Goal: Use online tool/utility: Utilize a website feature to perform a specific function

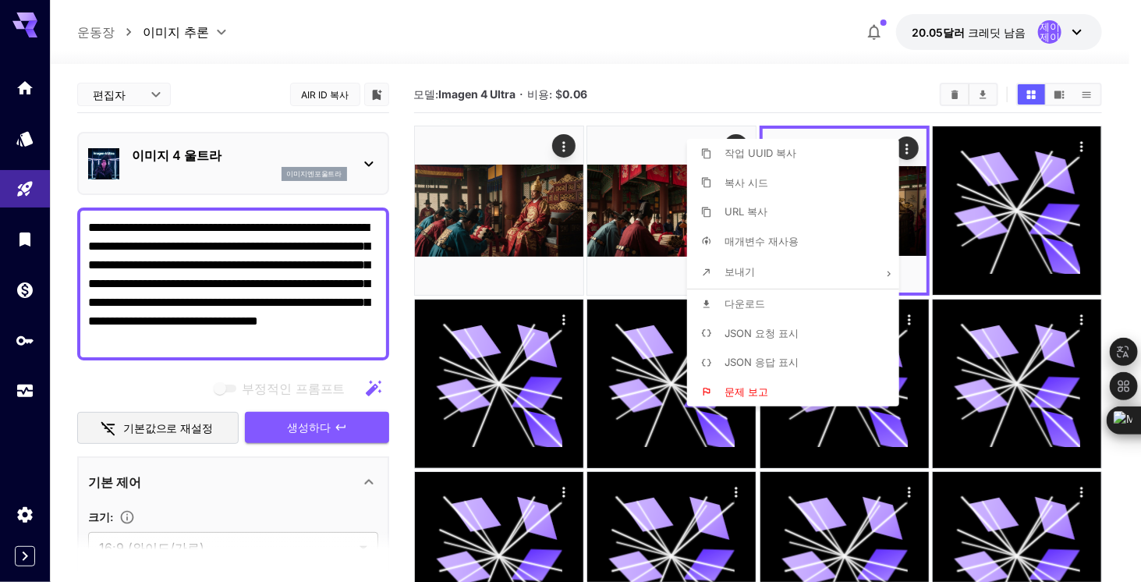
drag, startPoint x: 282, startPoint y: 342, endPoint x: 130, endPoint y: 271, distance: 168.3
click at [130, 271] on div at bounding box center [570, 291] width 1141 height 582
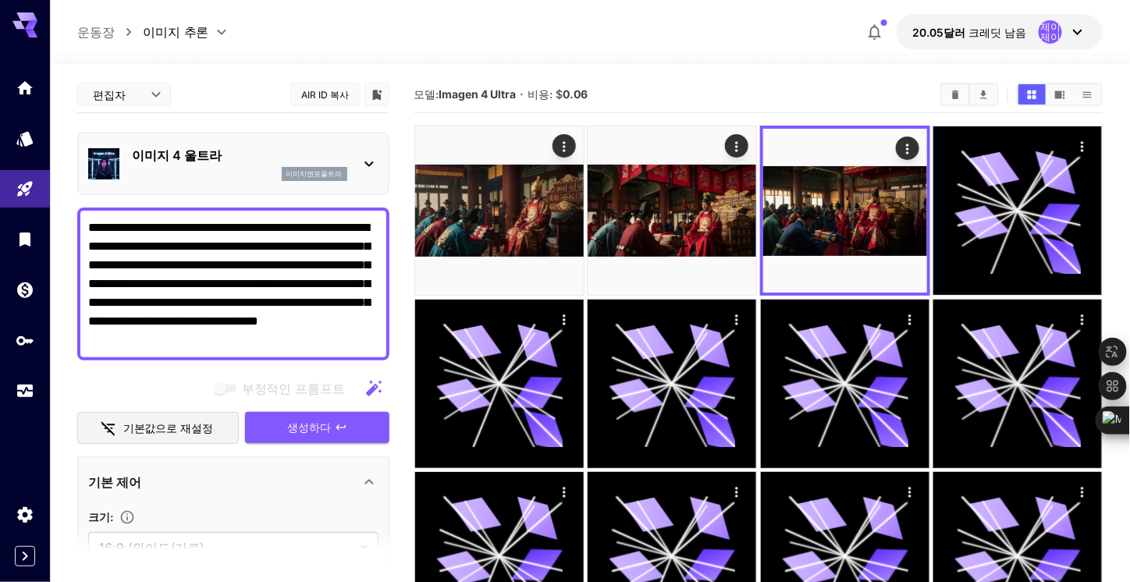
drag, startPoint x: 303, startPoint y: 336, endPoint x: -18, endPoint y: 183, distance: 355.9
paste textarea "**********"
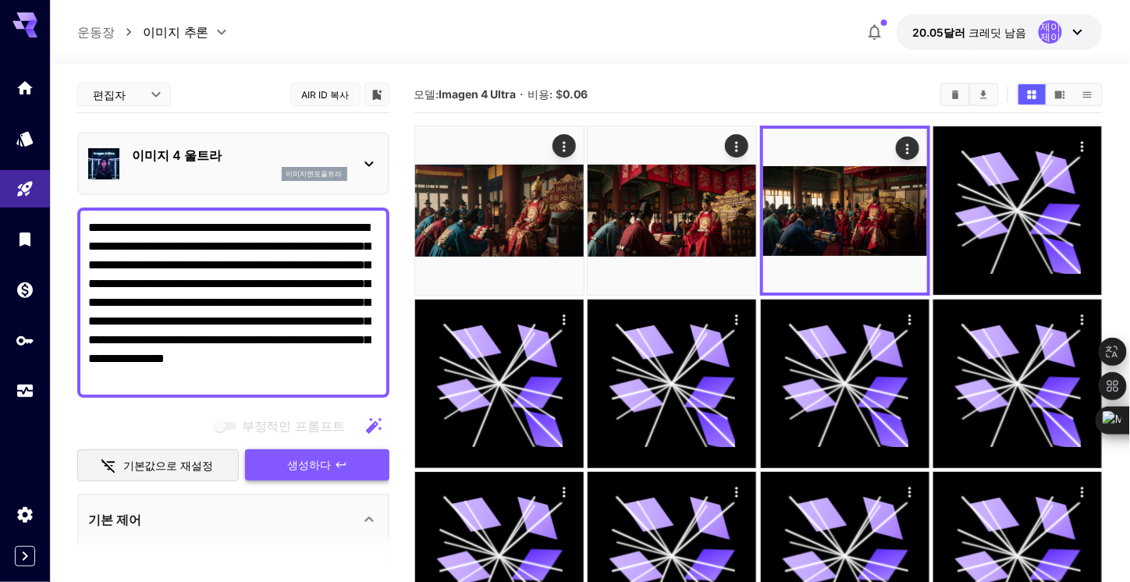
click at [317, 456] on span "생성하다" at bounding box center [310, 466] width 44 height 20
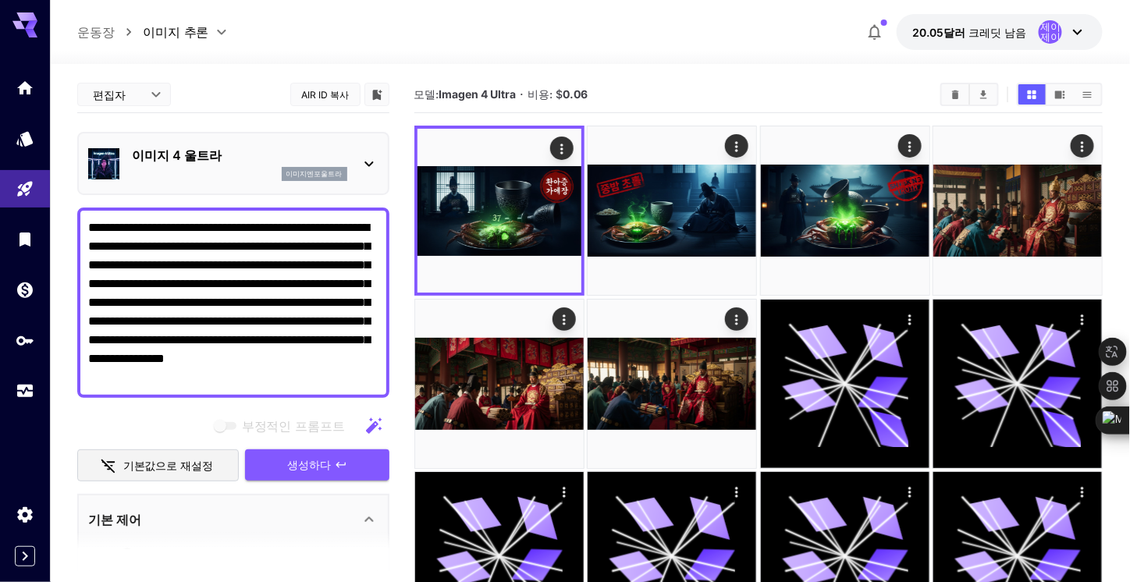
drag, startPoint x: 314, startPoint y: 377, endPoint x: 54, endPoint y: 212, distance: 308.2
paste textarea
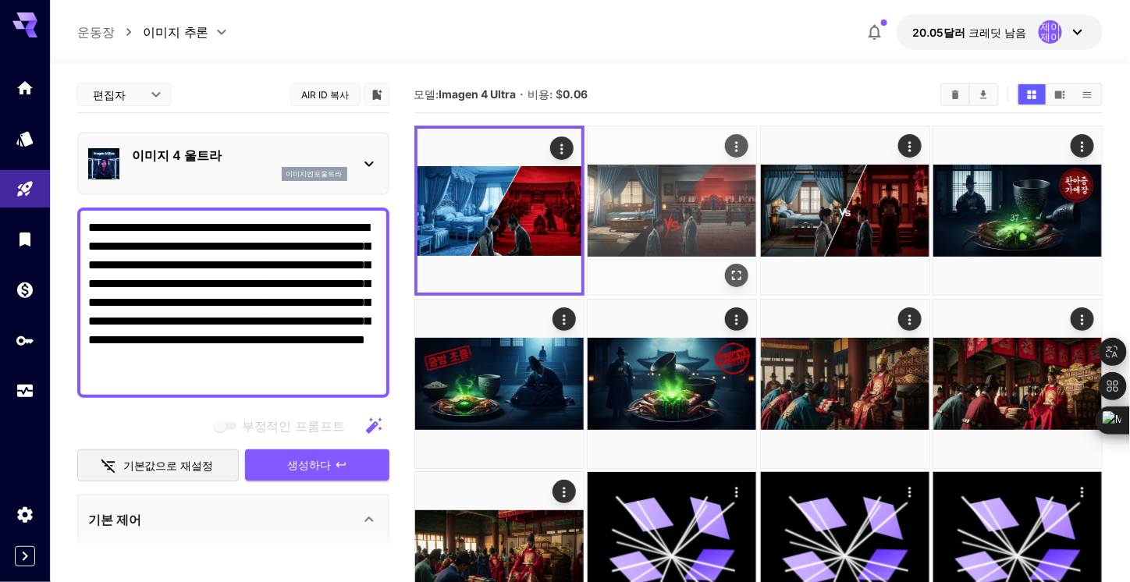
type textarea "**********"
click at [728, 208] on img at bounding box center [671, 210] width 169 height 169
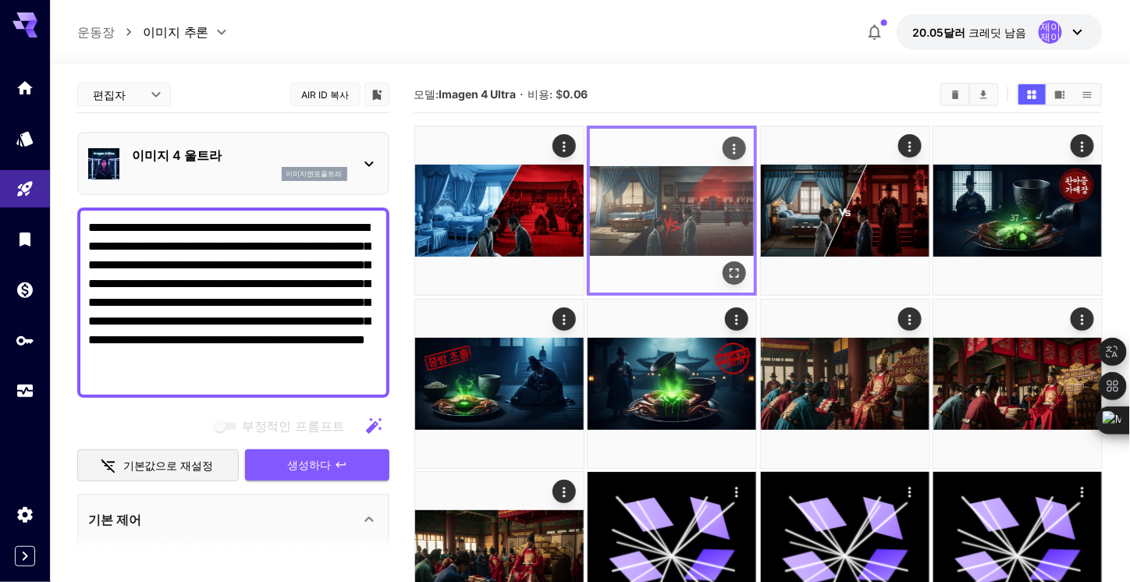
click at [736, 275] on icon "전체 화면으로 열기" at bounding box center [734, 273] width 16 height 16
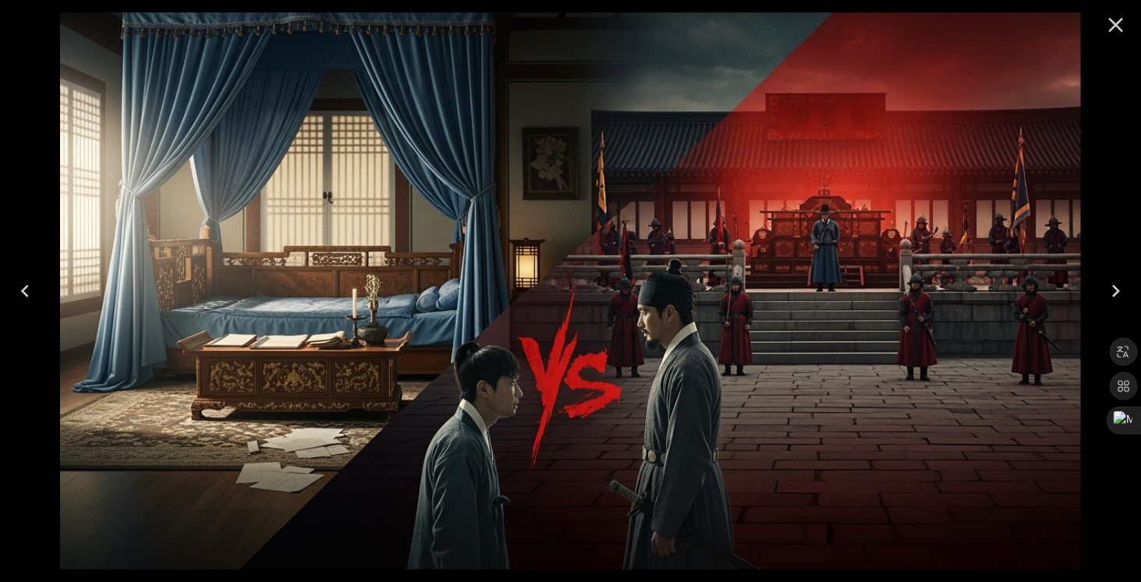
click at [1111, 26] on icon "닫다" at bounding box center [1116, 24] width 25 height 25
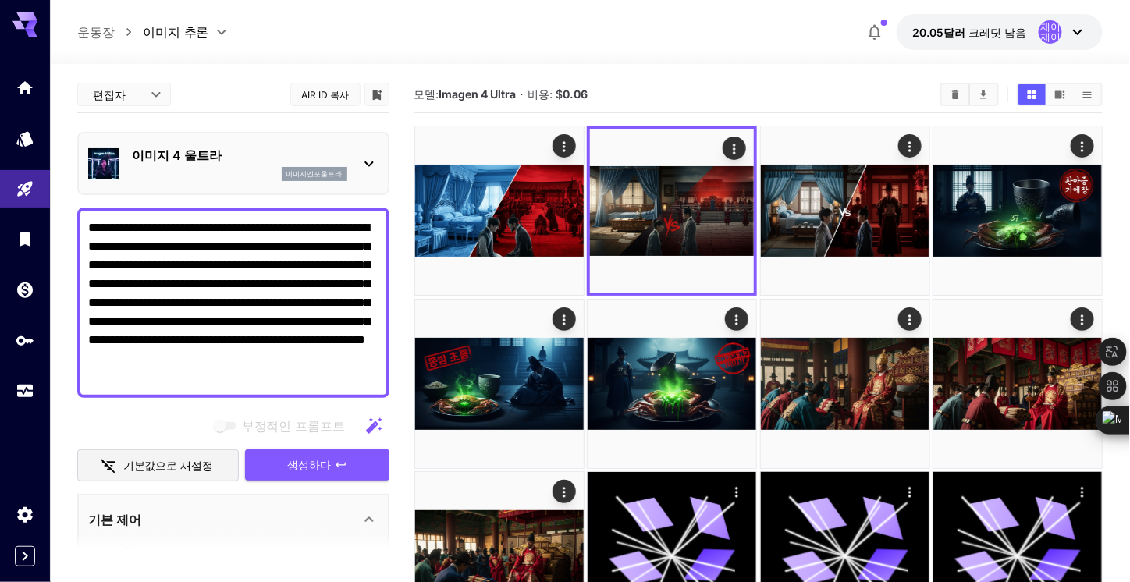
drag, startPoint x: 212, startPoint y: 371, endPoint x: -31, endPoint y: 213, distance: 290.4
paste textarea
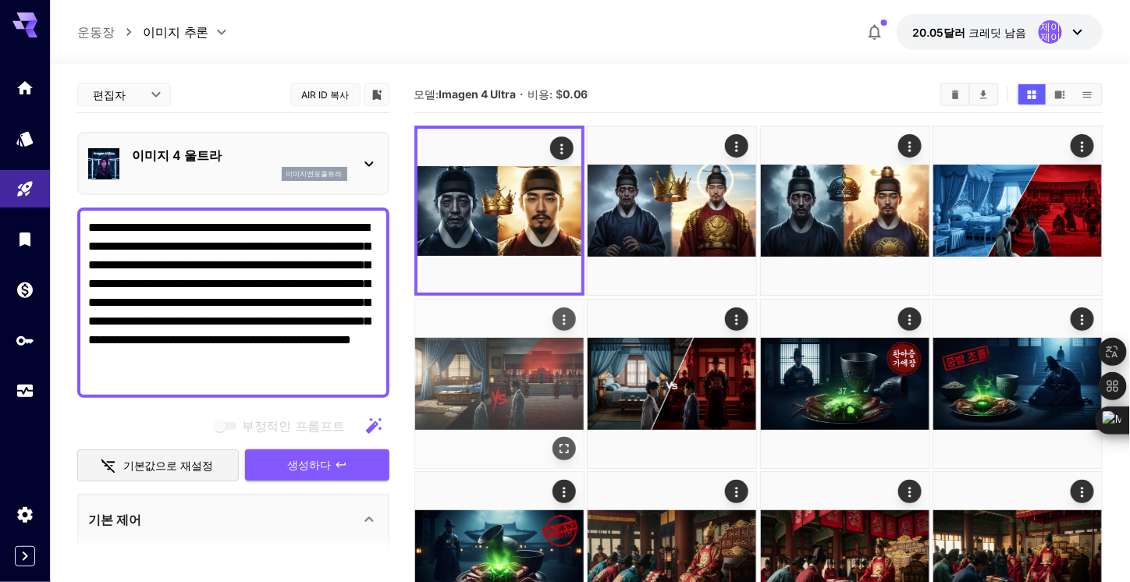
type textarea "**********"
click at [520, 387] on img at bounding box center [499, 384] width 169 height 169
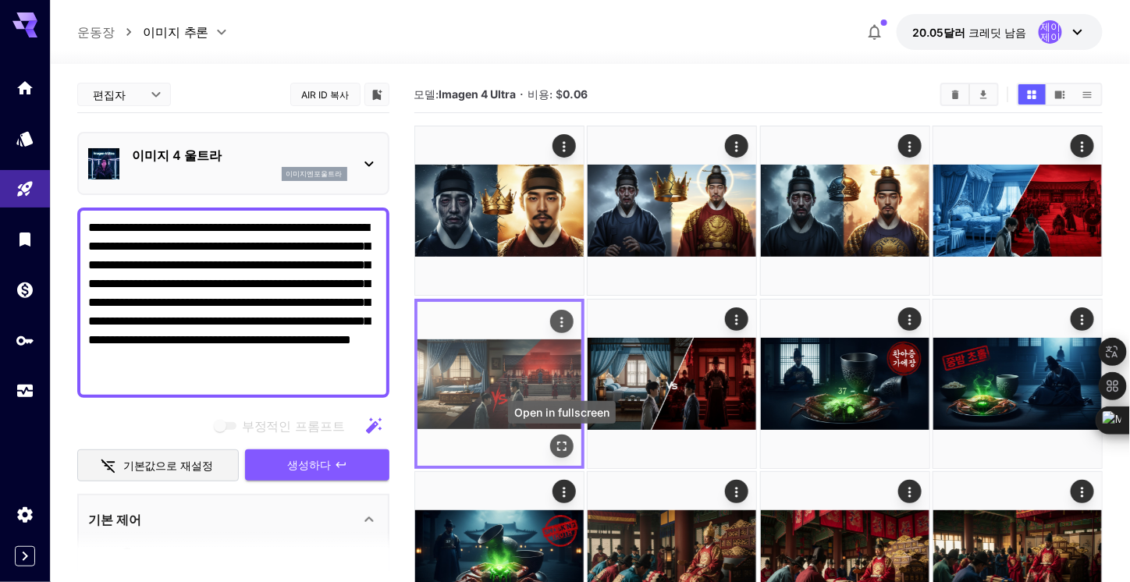
click at [560, 442] on icon "전체 화면으로 열기" at bounding box center [562, 446] width 16 height 16
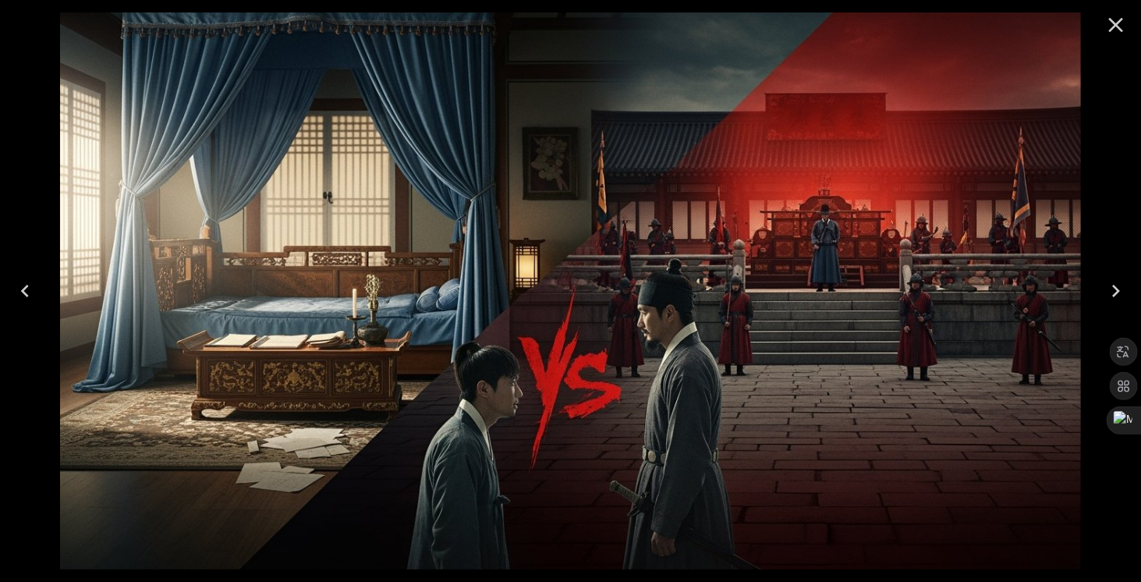
click at [1117, 25] on icon "Close" at bounding box center [1116, 25] width 15 height 15
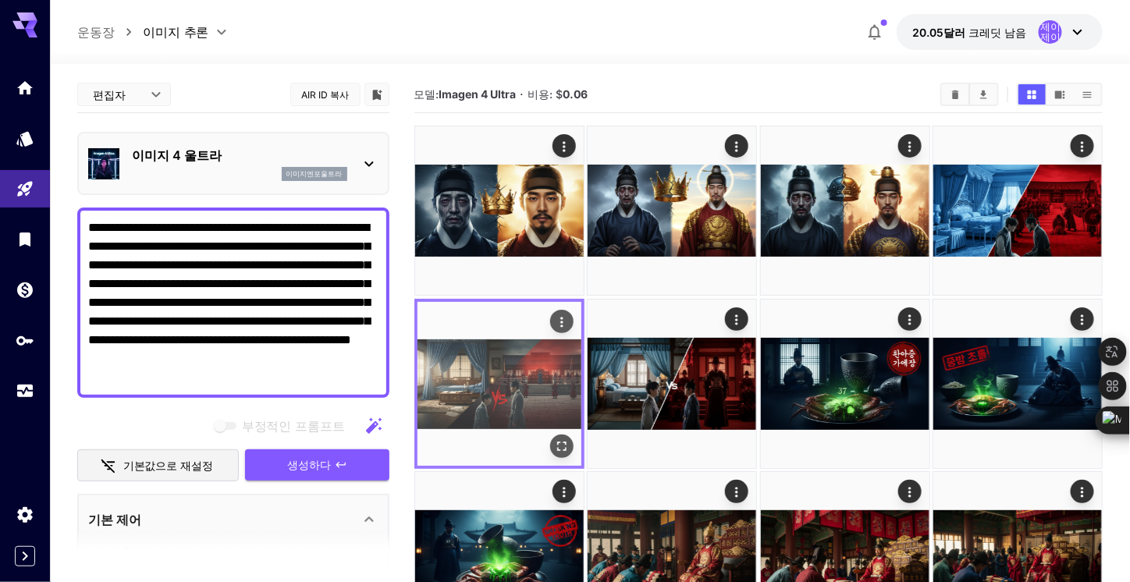
click at [562, 318] on icon "행위" at bounding box center [561, 322] width 2 height 10
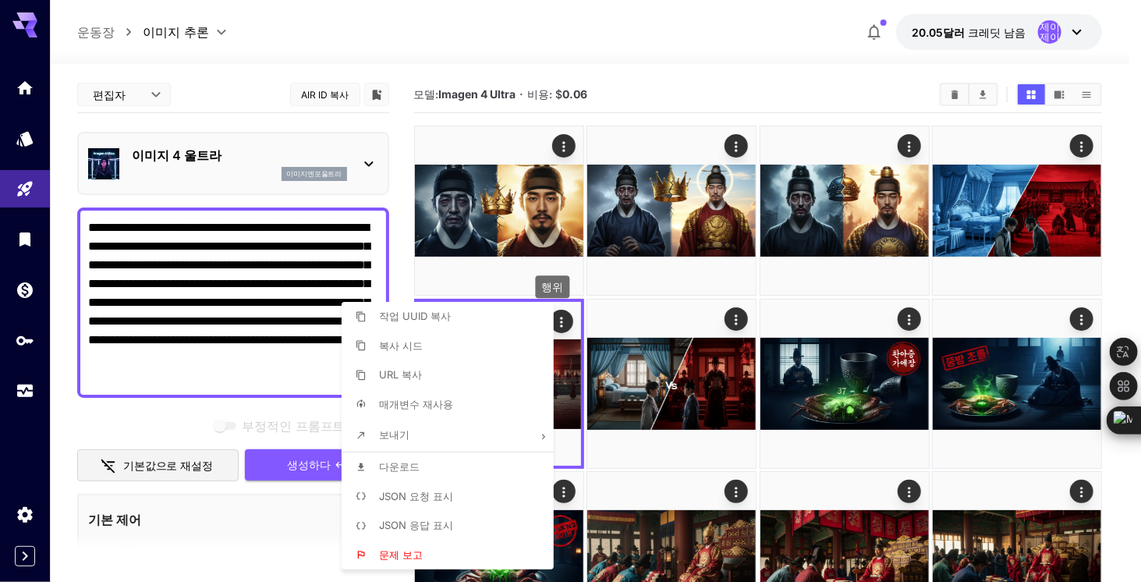
click at [409, 466] on font "다운로드" at bounding box center [399, 466] width 41 height 12
click at [652, 50] on div at bounding box center [570, 291] width 1141 height 582
